Goal: Task Accomplishment & Management: Manage account settings

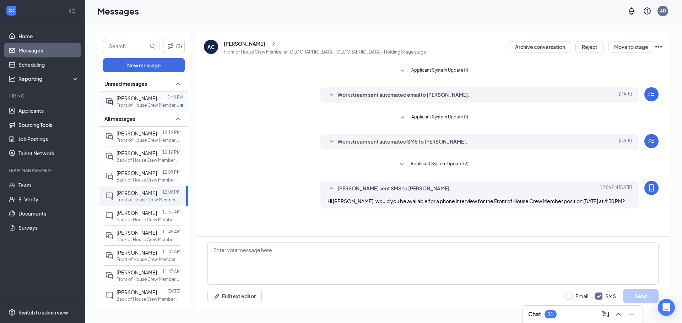
click at [147, 102] on div "[PERSON_NAME]" at bounding box center [136, 98] width 40 height 8
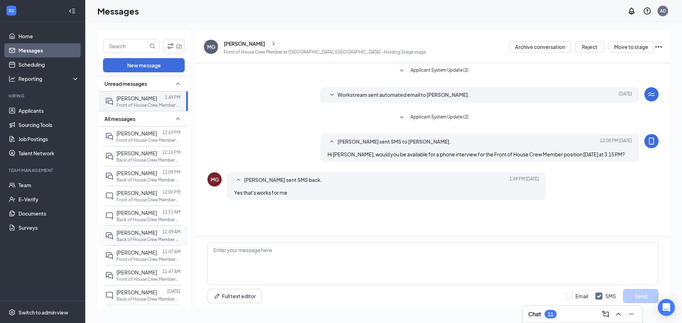
click at [140, 238] on p "Back of House Crew Member at [GEOGRAPHIC_DATA], [GEOGRAPHIC_DATA]" at bounding box center [148, 240] width 64 height 6
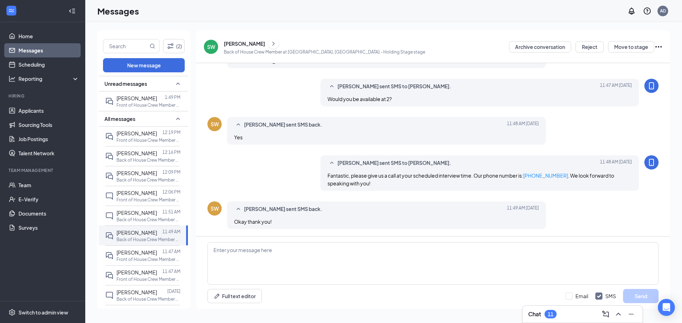
scroll to position [192, 0]
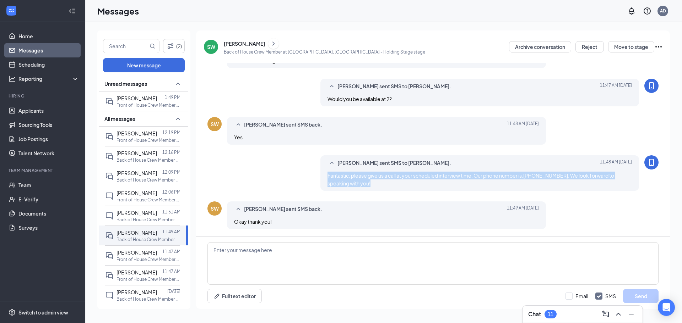
drag, startPoint x: 385, startPoint y: 184, endPoint x: 321, endPoint y: 175, distance: 64.5
click at [321, 175] on div "[PERSON_NAME] sent SMS to [PERSON_NAME]. [DATE] 11:48 AM Fantastic, please give…" at bounding box center [479, 174] width 319 height 36
copy span "Fantastic, please give us a call at your scheduled interview time. Our phone nu…"
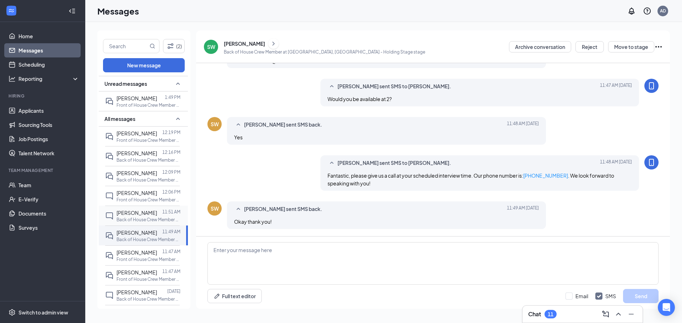
click at [142, 213] on span "[PERSON_NAME]" at bounding box center [136, 213] width 40 height 6
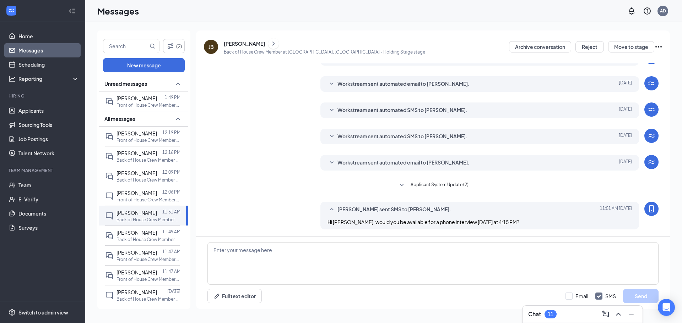
scroll to position [87, 0]
click at [276, 256] on textarea at bounding box center [432, 264] width 451 height 43
click at [143, 200] on div "[DATE] 11:51 AM" at bounding box center [157, 199] width 38 height 12
click at [128, 174] on span "[PERSON_NAME]" at bounding box center [136, 173] width 40 height 6
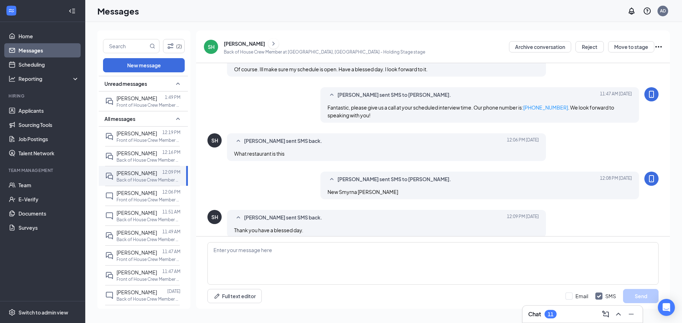
scroll to position [160, 0]
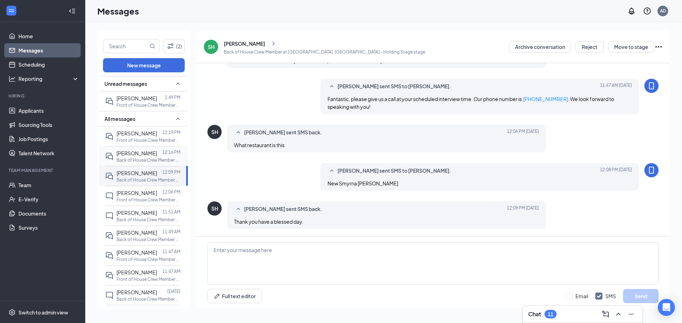
click at [132, 154] on span "[PERSON_NAME]" at bounding box center [136, 153] width 40 height 6
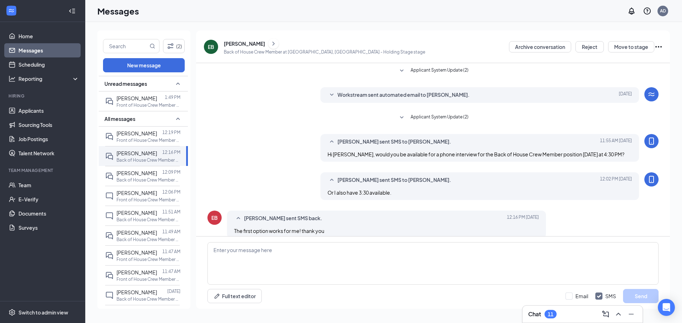
scroll to position [17, 0]
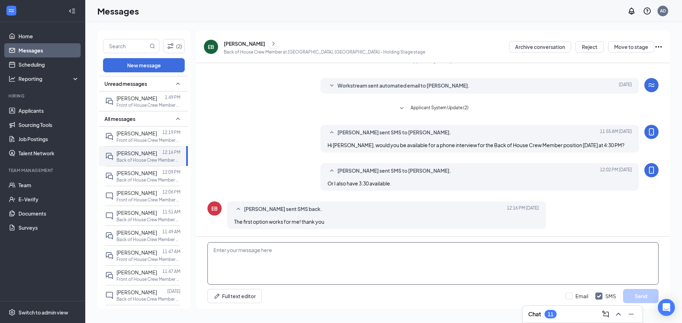
click at [289, 254] on textarea at bounding box center [432, 264] width 451 height 43
paste textarea "Fantastic, please give us a call at your scheduled interview time. Our phone nu…"
type textarea "Fantastic, please give us a call at your scheduled interview time. Our phone nu…"
click at [643, 299] on button "Send" at bounding box center [641, 296] width 36 height 14
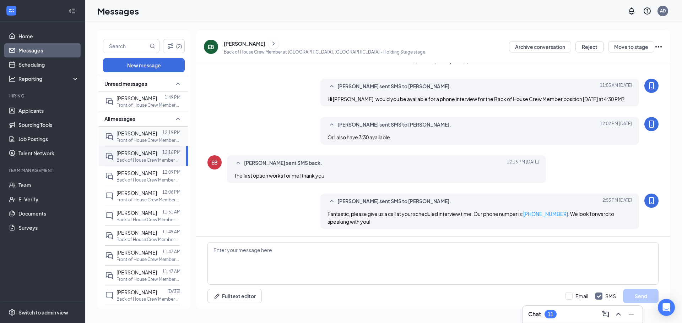
scroll to position [63, 0]
click at [145, 137] on p "Front of House Crew Member at [GEOGRAPHIC_DATA], [GEOGRAPHIC_DATA]" at bounding box center [148, 140] width 64 height 6
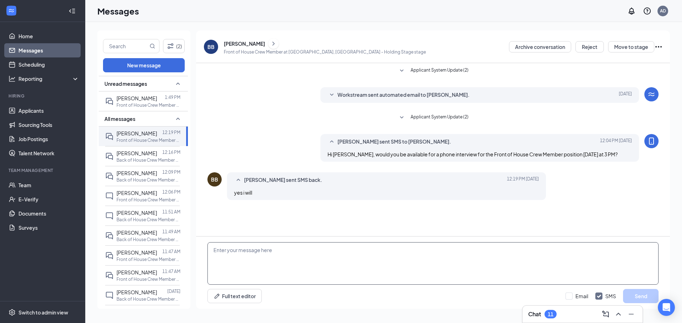
click at [285, 260] on textarea at bounding box center [432, 264] width 451 height 43
paste textarea "Fantastic, please give us a call at your scheduled interview time. Our phone nu…"
type textarea "Fantastic, please give us a call at your scheduled interview time. Our phone nu…"
click at [652, 298] on button "Send" at bounding box center [641, 296] width 36 height 14
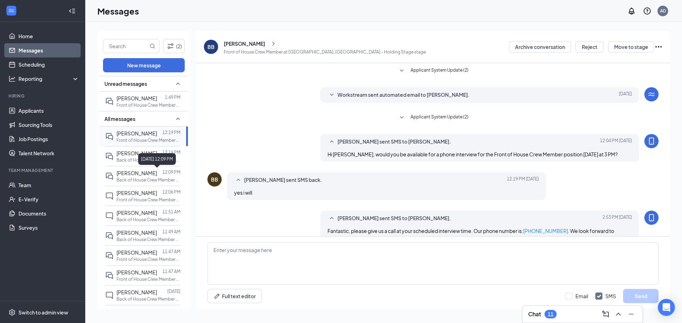
scroll to position [17, 0]
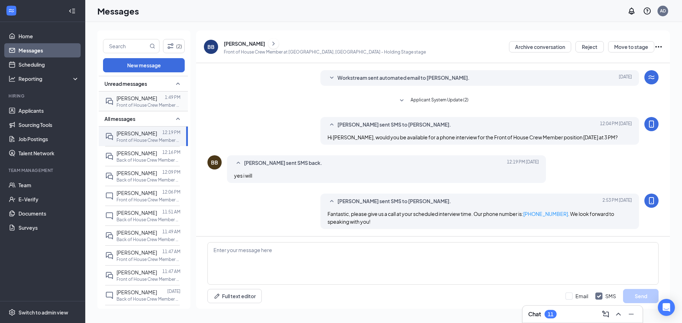
click at [138, 105] on p "Front of House Crew Member at [GEOGRAPHIC_DATA], [GEOGRAPHIC_DATA]" at bounding box center [148, 105] width 64 height 6
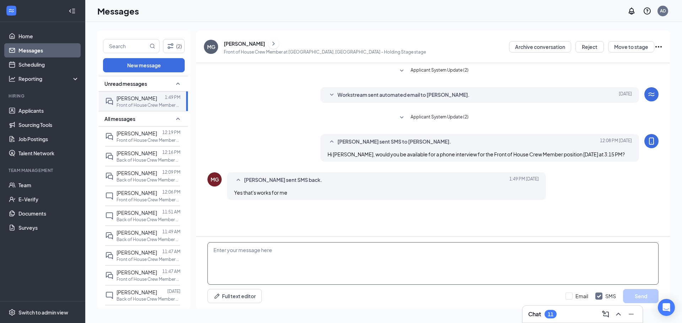
click at [286, 256] on textarea at bounding box center [432, 264] width 451 height 43
paste textarea "Fantastic, please give us a call at your scheduled interview time. Our phone nu…"
type textarea "Fantastic, please give us a call at your scheduled interview time. Our phone nu…"
click at [634, 294] on button "Send" at bounding box center [641, 296] width 36 height 14
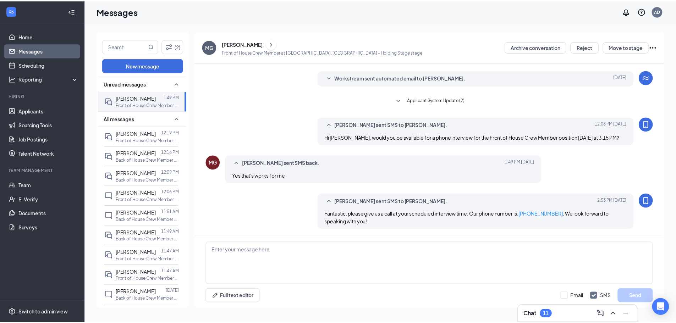
scroll to position [25, 0]
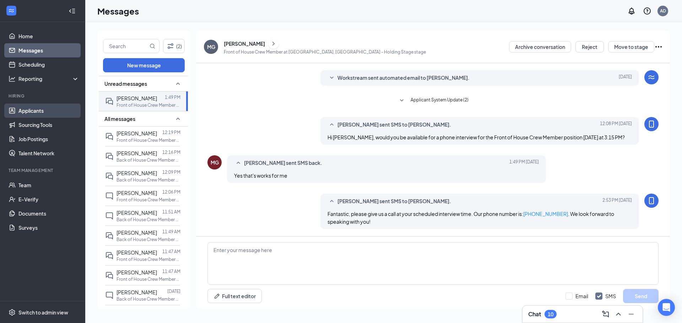
click at [26, 113] on link "Applicants" at bounding box center [48, 111] width 61 height 14
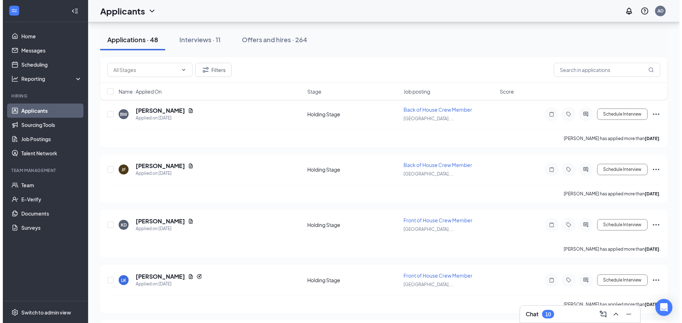
scroll to position [1101, 0]
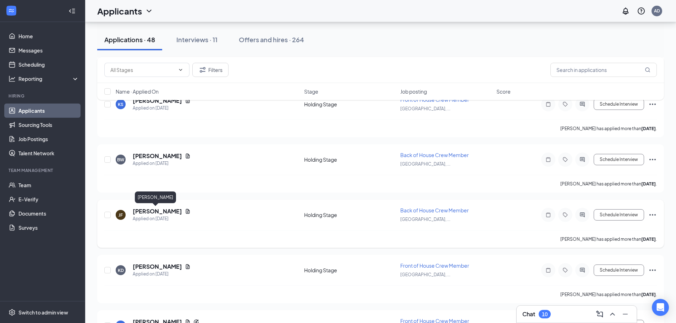
click at [151, 210] on h5 "[PERSON_NAME]" at bounding box center [157, 212] width 49 height 8
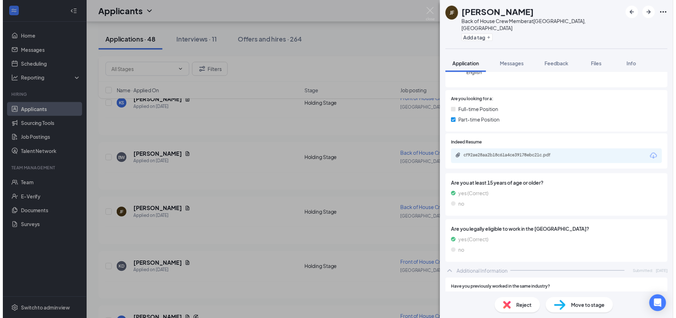
scroll to position [71, 0]
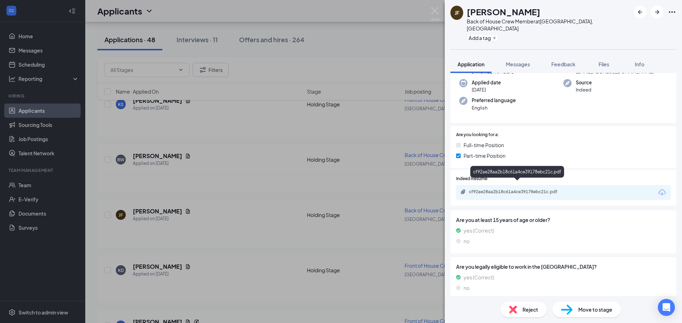
click at [524, 189] on div "cf92ae28aa2b18c61a4ce39178ebc21c.pdf" at bounding box center [518, 192] width 99 height 6
click at [238, 106] on div "[PERSON_NAME] Jauren [PERSON_NAME] Back of House Crew Member at [GEOGRAPHIC_DAT…" at bounding box center [341, 161] width 682 height 323
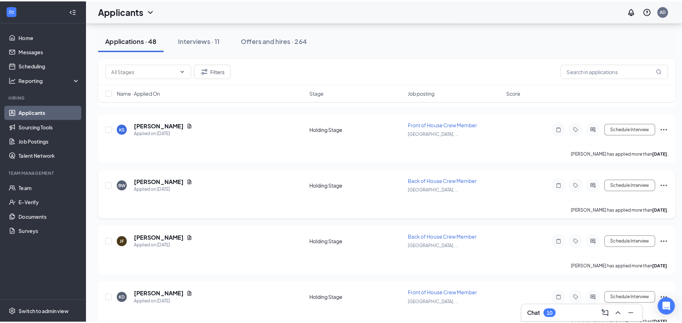
scroll to position [1065, 0]
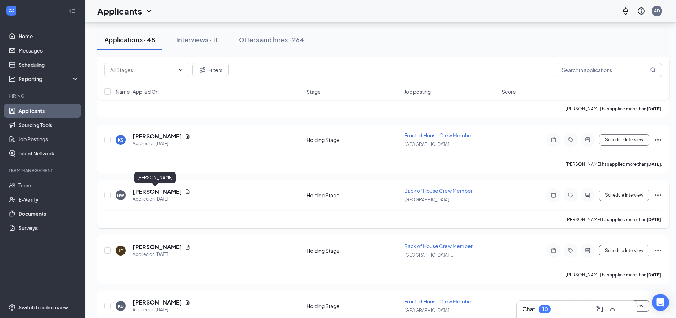
click at [149, 191] on h5 "[PERSON_NAME]" at bounding box center [157, 192] width 49 height 8
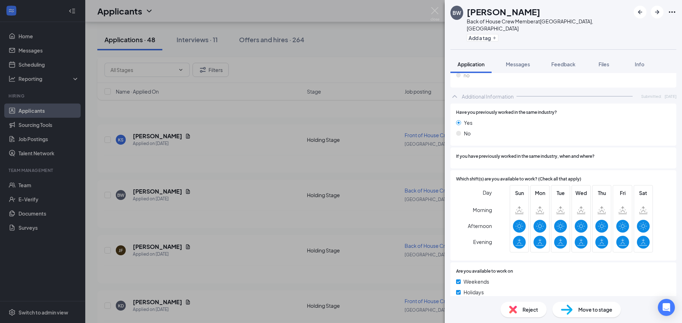
scroll to position [87, 0]
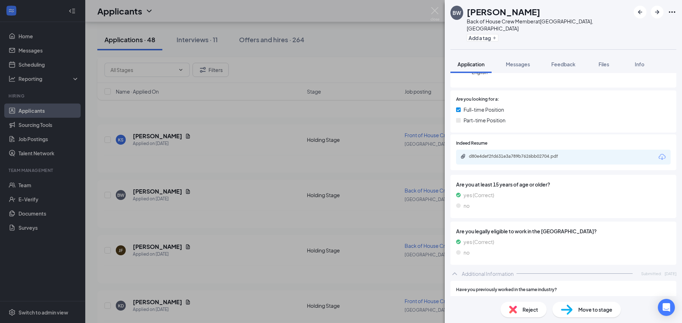
click at [281, 168] on div "BW [PERSON_NAME] Back of House Crew Member at [GEOGRAPHIC_DATA], [GEOGRAPHIC_DA…" at bounding box center [341, 161] width 682 height 323
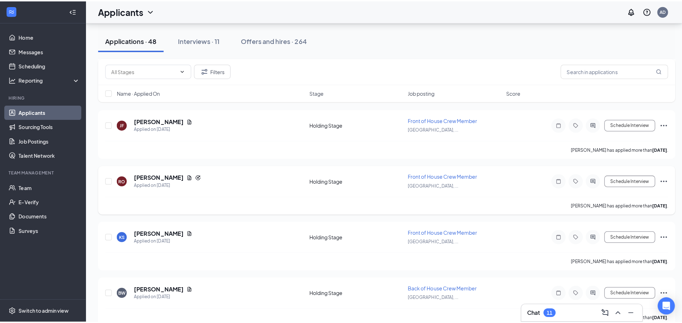
scroll to position [959, 0]
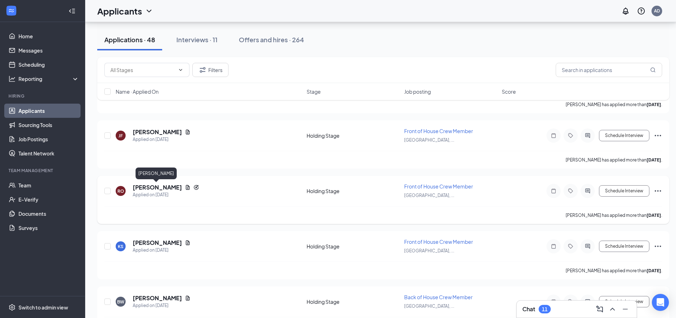
click at [166, 189] on h5 "[PERSON_NAME]" at bounding box center [157, 188] width 49 height 8
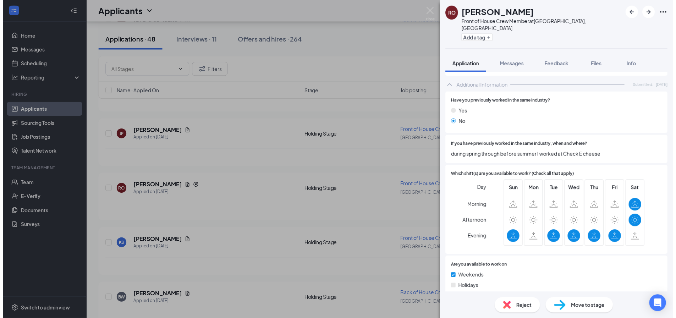
scroll to position [295, 0]
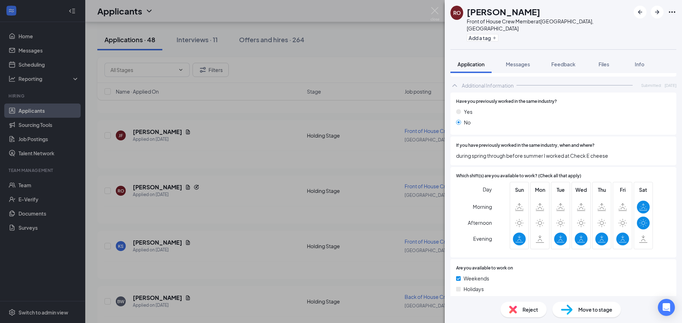
click at [315, 207] on div "RO Ryliegh [PERSON_NAME] Front of House Crew Member at [GEOGRAPHIC_DATA], [GEOG…" at bounding box center [341, 161] width 682 height 323
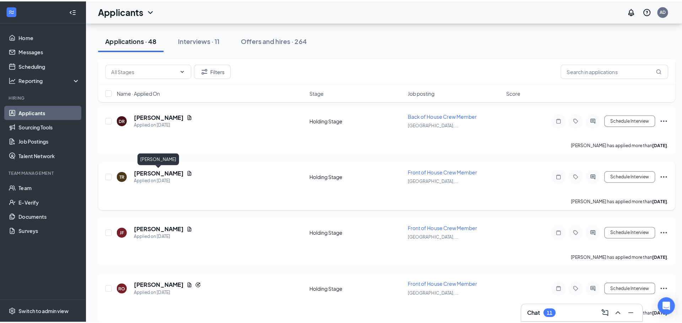
scroll to position [852, 0]
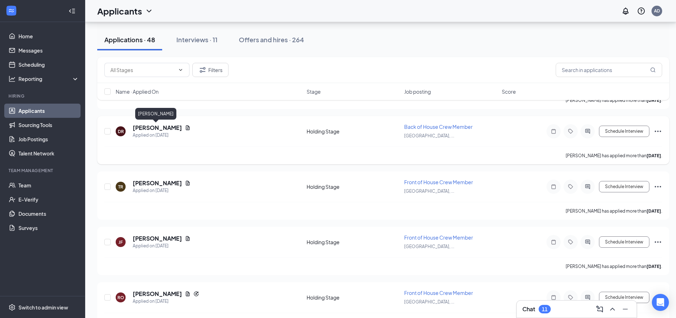
click at [149, 128] on h5 "[PERSON_NAME]" at bounding box center [157, 128] width 49 height 8
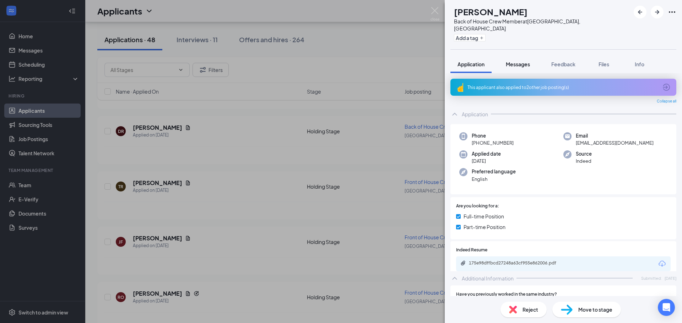
click at [513, 61] on span "Messages" at bounding box center [518, 64] width 24 height 6
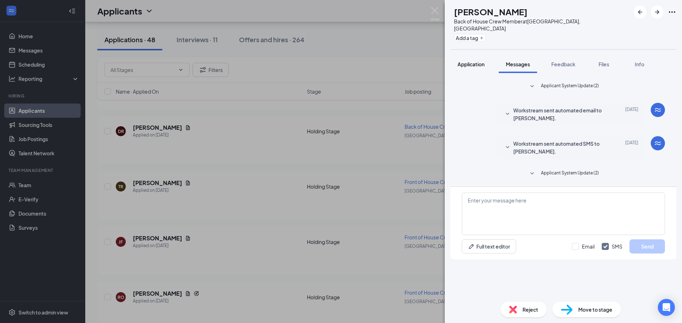
click at [476, 61] on span "Application" at bounding box center [470, 64] width 27 height 6
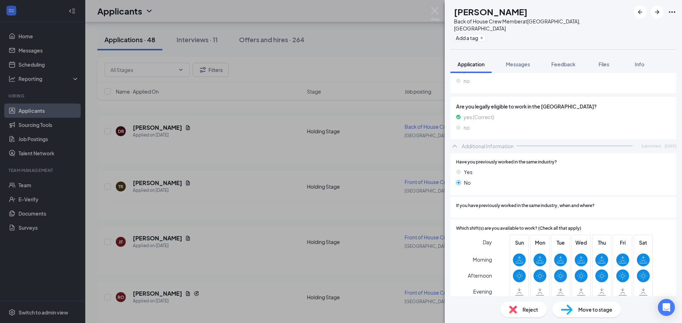
scroll to position [284, 0]
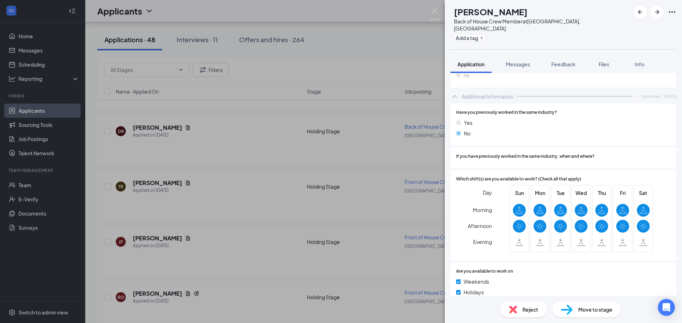
click at [300, 179] on div "[PERSON_NAME] Back of House Crew Member at [GEOGRAPHIC_DATA], [GEOGRAPHIC_DATA]…" at bounding box center [341, 161] width 682 height 323
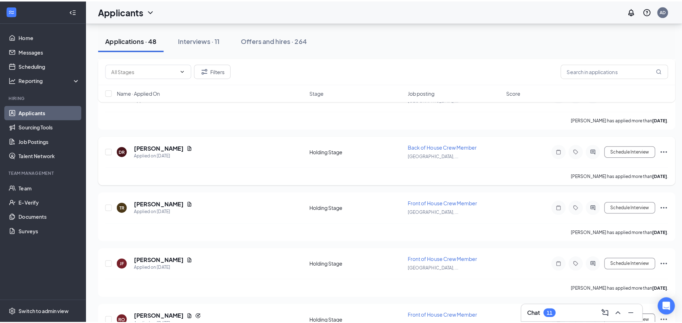
scroll to position [781, 0]
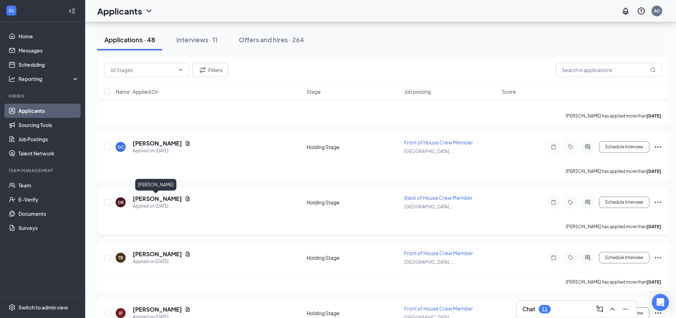
click at [147, 198] on h5 "[PERSON_NAME]" at bounding box center [157, 199] width 49 height 8
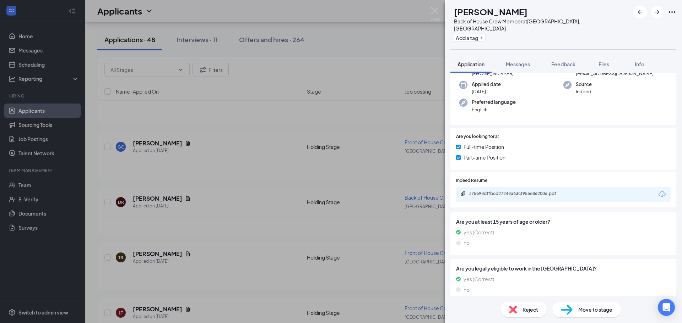
scroll to position [71, 0]
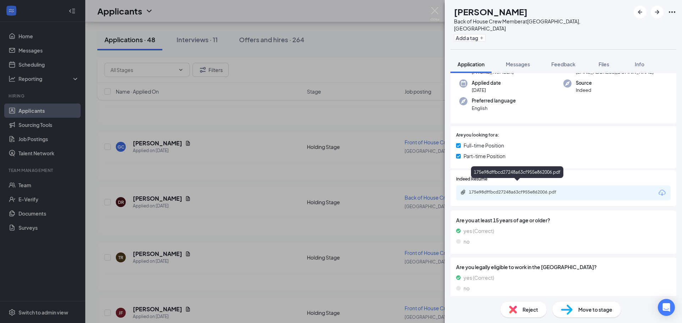
click at [533, 190] on div "175e98dffbcd27248a63cf955e862006.pdf" at bounding box center [517, 193] width 115 height 7
click at [533, 305] on div "Reject" at bounding box center [523, 310] width 46 height 16
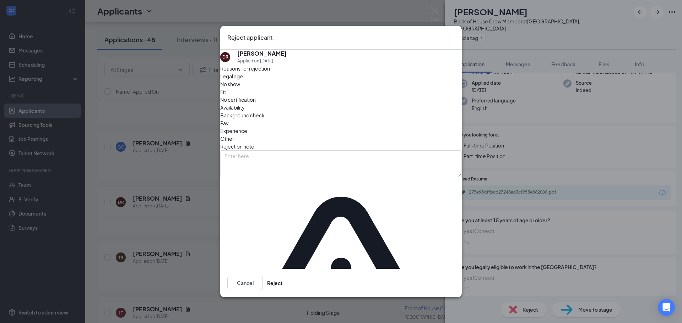
drag, startPoint x: 366, startPoint y: 128, endPoint x: 366, endPoint y: 138, distance: 10.3
click at [365, 135] on div "Other" at bounding box center [340, 139] width 241 height 8
click at [234, 135] on span "Other" at bounding box center [227, 139] width 14 height 8
click at [283, 276] on button "Reject" at bounding box center [275, 283] width 16 height 14
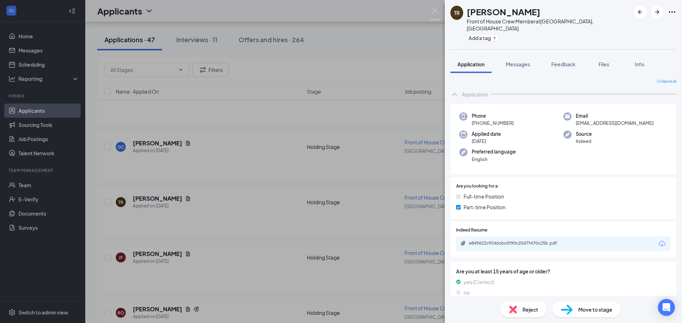
click at [362, 151] on div "TR [PERSON_NAME] Front of House Crew Member at [GEOGRAPHIC_DATA], [GEOGRAPHIC_D…" at bounding box center [341, 161] width 682 height 323
